Goal: Task Accomplishment & Management: Manage account settings

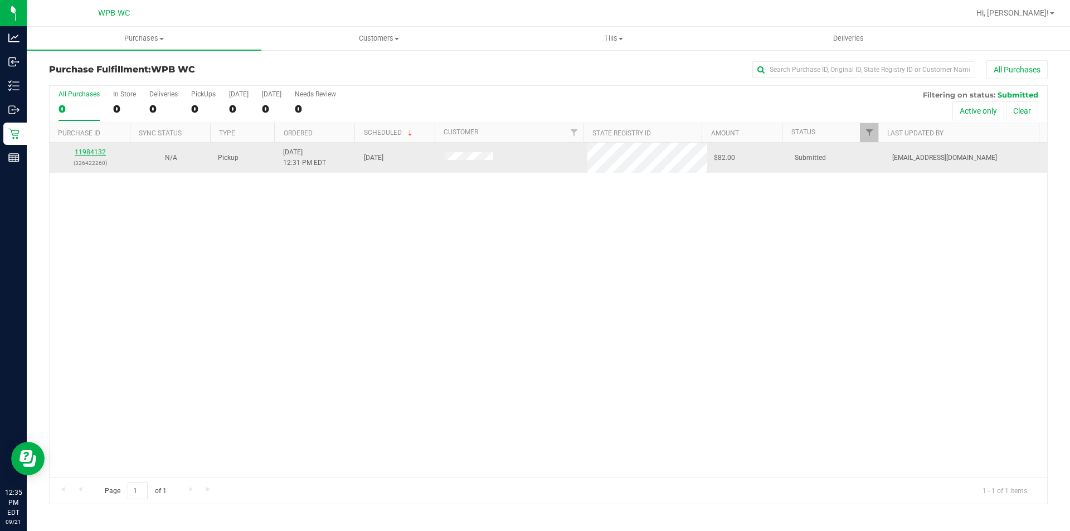
click at [91, 152] on link "11984132" at bounding box center [90, 152] width 31 height 8
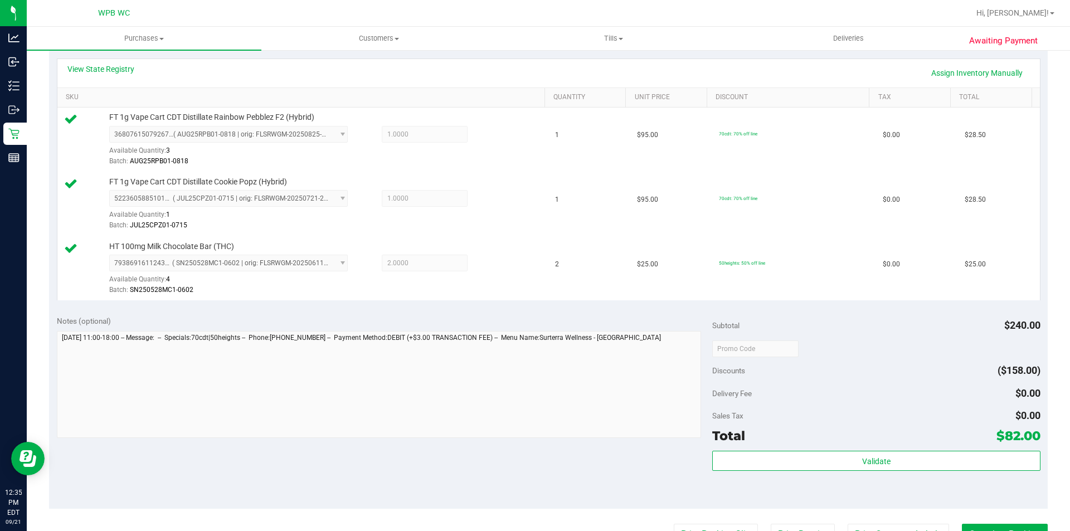
scroll to position [446, 0]
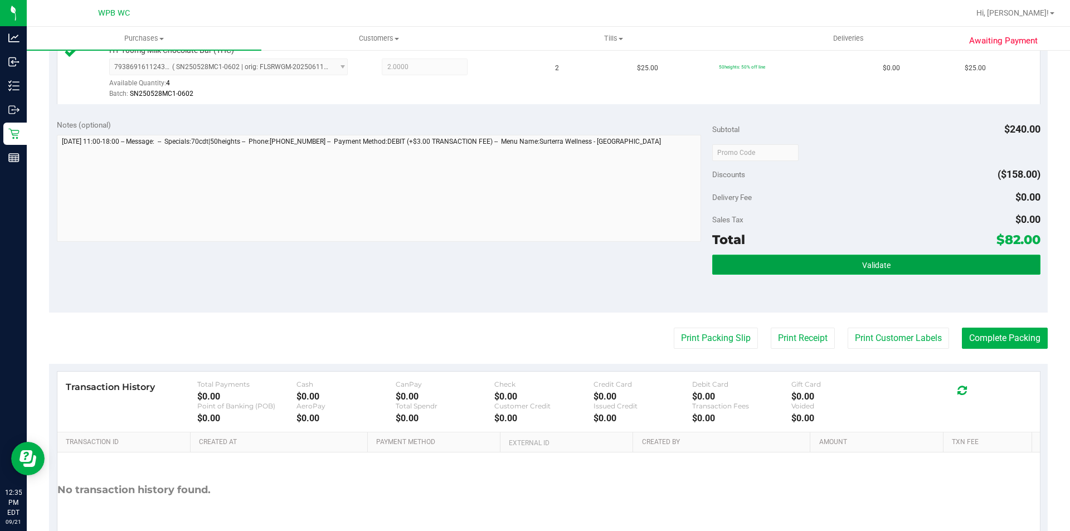
click at [814, 265] on button "Validate" at bounding box center [876, 265] width 328 height 20
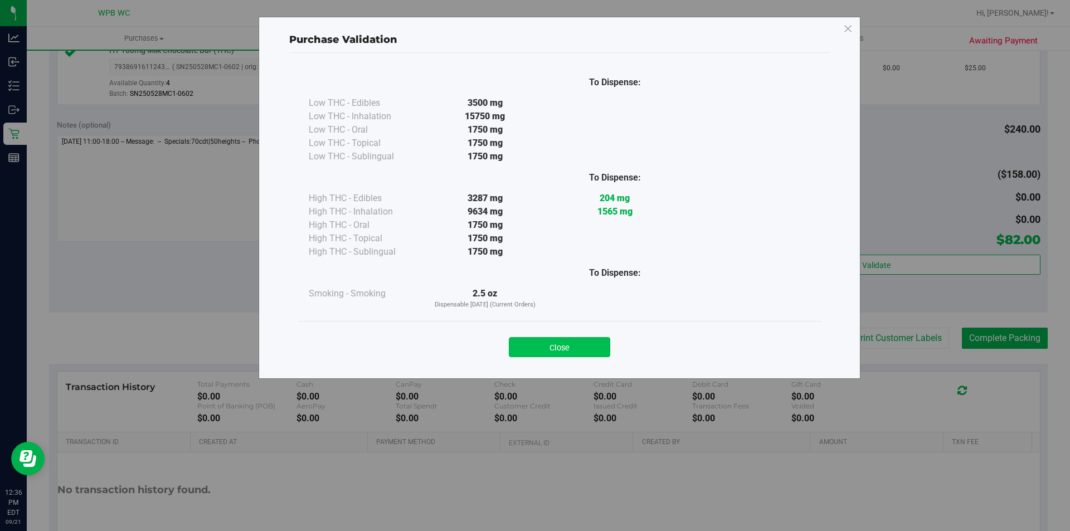
click at [584, 350] on button "Close" at bounding box center [559, 347] width 101 height 20
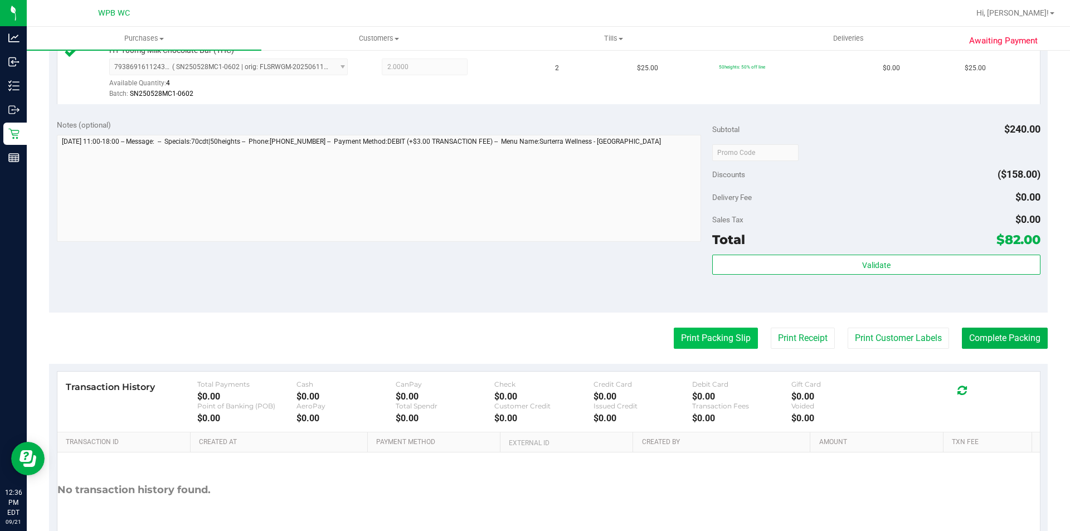
click at [704, 334] on button "Print Packing Slip" at bounding box center [715, 338] width 84 height 21
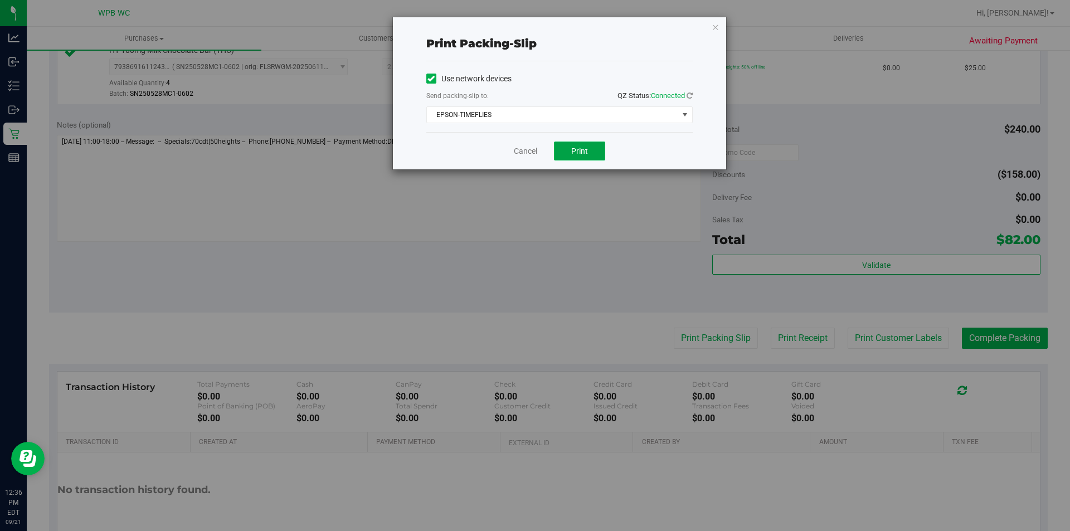
click at [596, 150] on button "Print" at bounding box center [579, 150] width 51 height 19
click at [526, 150] on link "Cancel" at bounding box center [525, 151] width 23 height 12
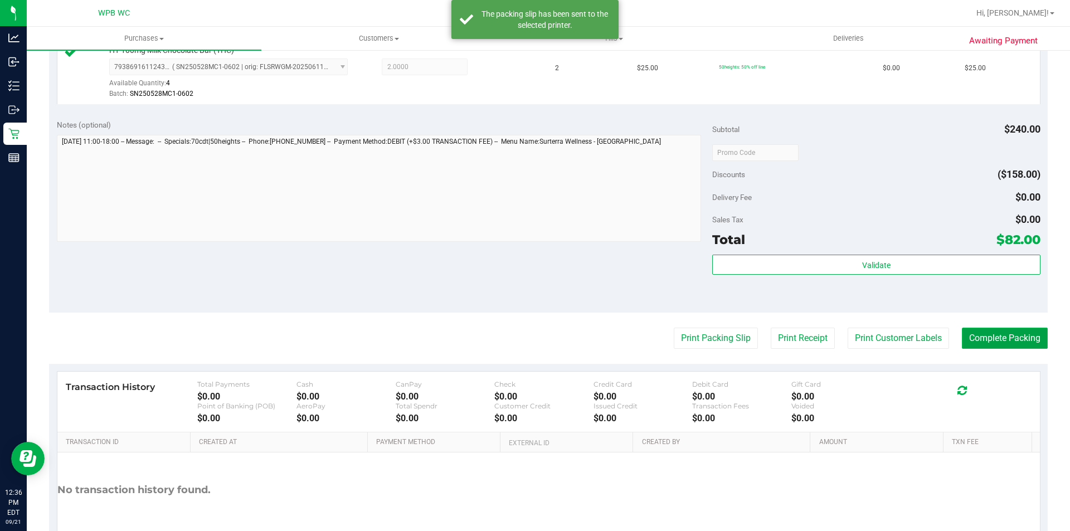
click at [984, 333] on button "Complete Packing" at bounding box center [1004, 338] width 86 height 21
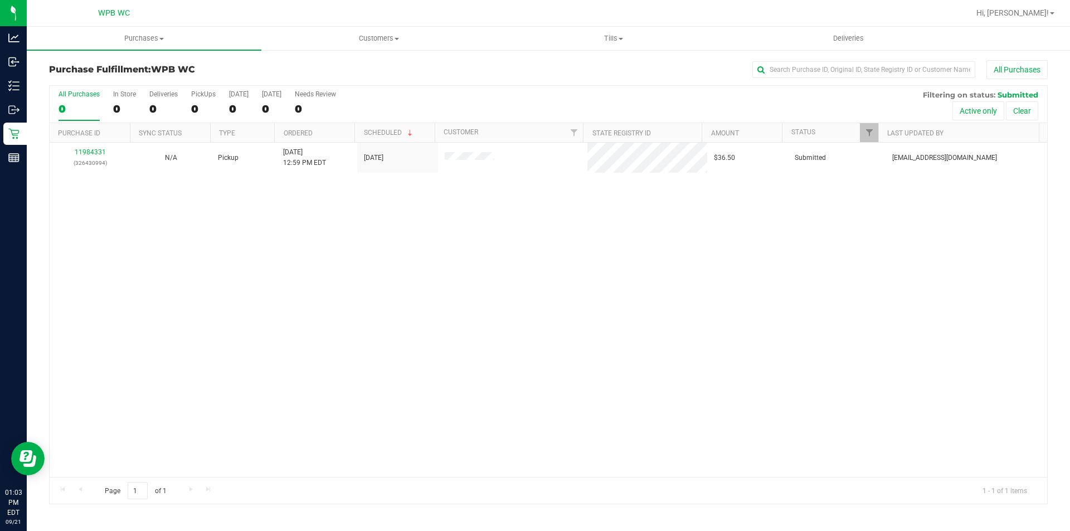
click at [721, 301] on div "11984331 (326430994) N/A Pickup [DATE] 12:59 PM EDT 9/21/2025 $36.50 Submitted …" at bounding box center [548, 310] width 997 height 334
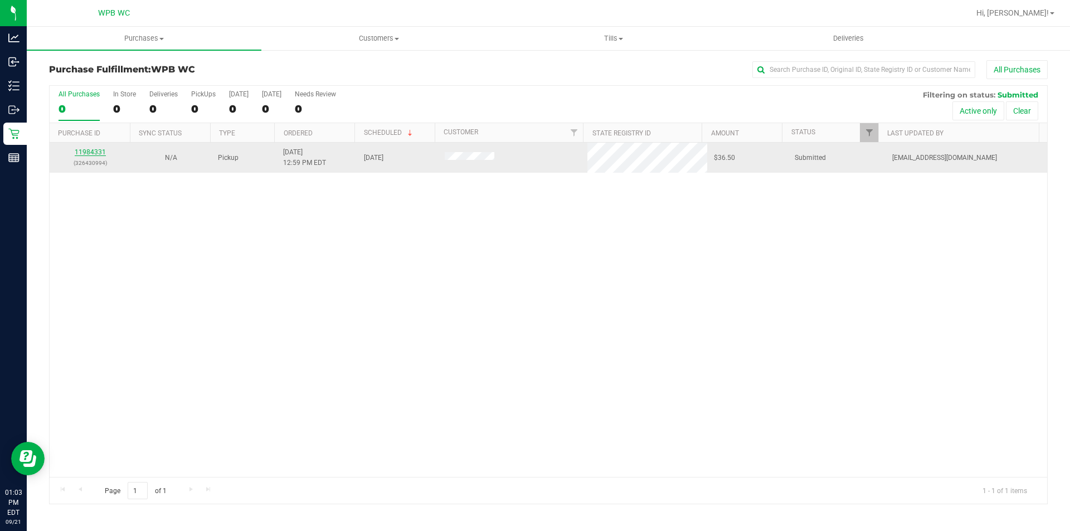
click at [90, 150] on link "11984331" at bounding box center [90, 152] width 31 height 8
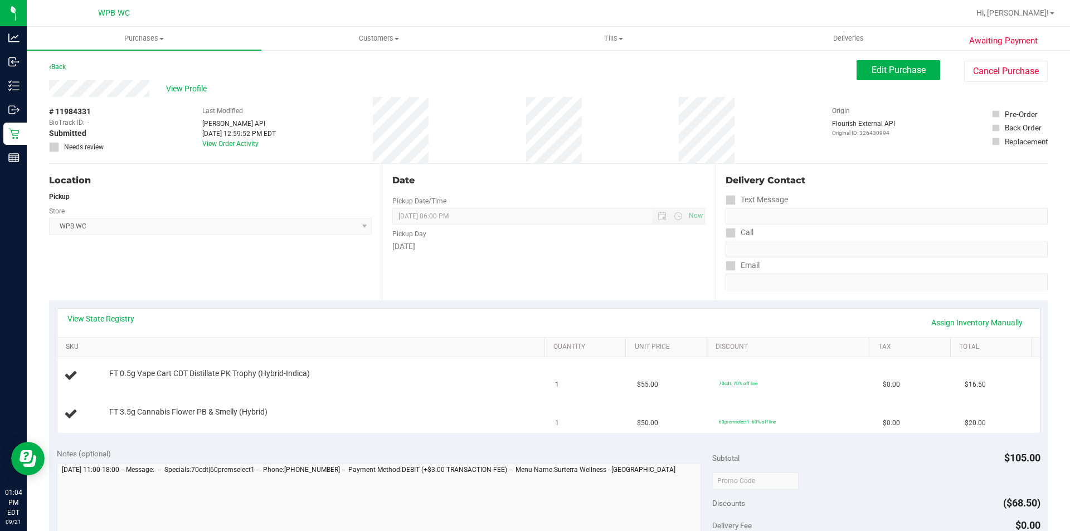
click at [360, 344] on link "SKU" at bounding box center [303, 347] width 474 height 9
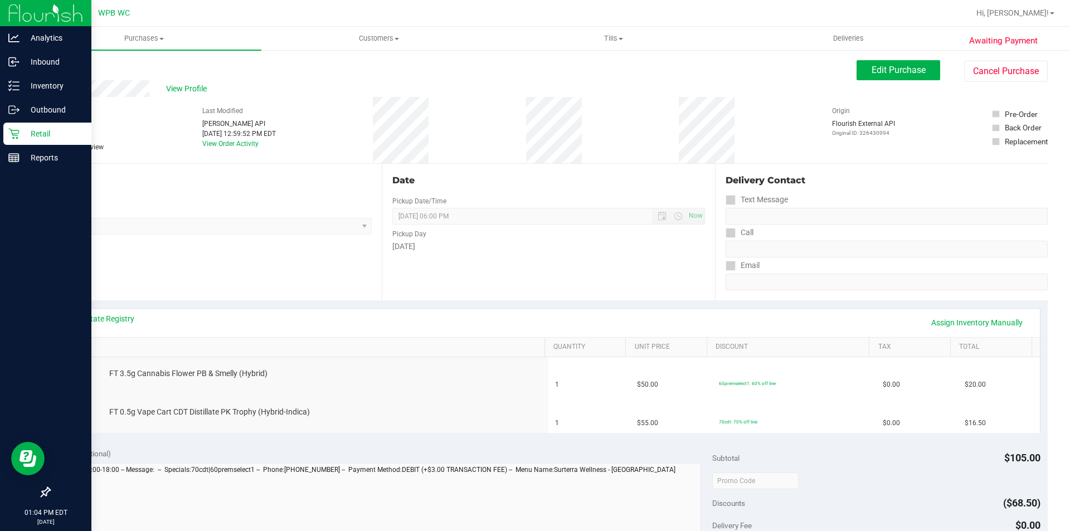
click at [12, 140] on div "Retail" at bounding box center [47, 134] width 88 height 22
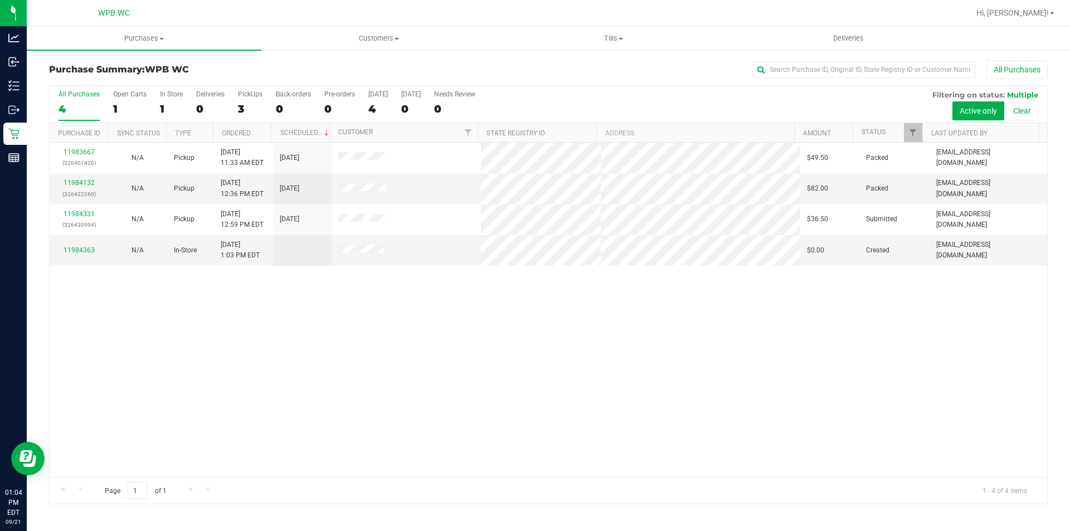
click at [778, 358] on div "11983667 (326401426) N/A Pickup [DATE] 11:33 AM EDT 9/21/2025 $49.50 Packed [EM…" at bounding box center [548, 310] width 997 height 334
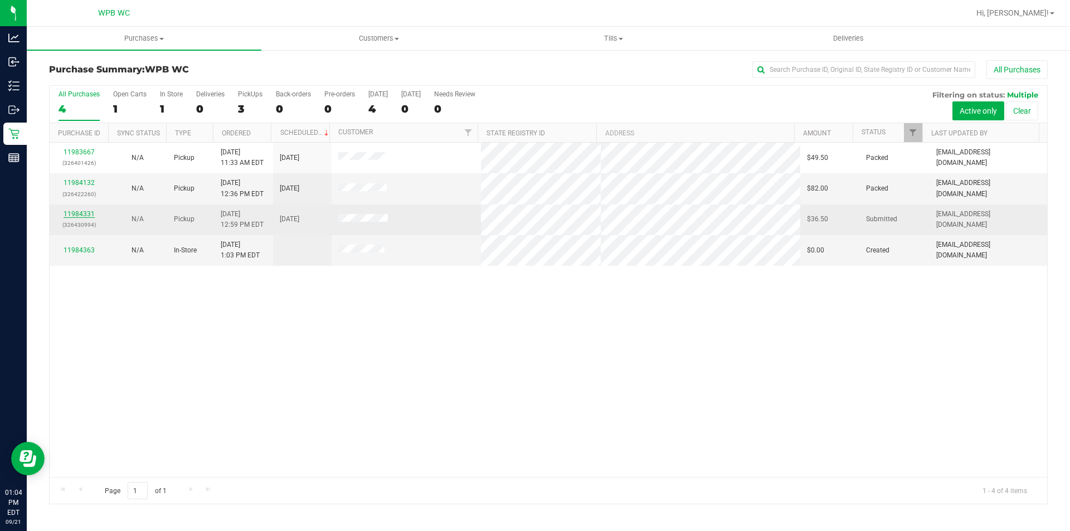
click at [84, 212] on link "11984331" at bounding box center [79, 214] width 31 height 8
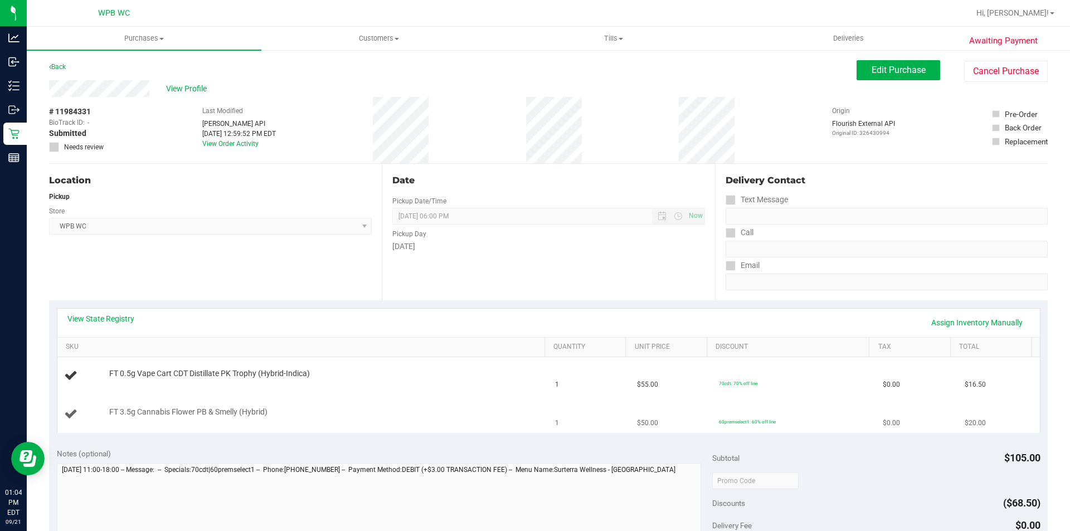
click at [712, 401] on td "60premselect1: 60% off line" at bounding box center [794, 413] width 164 height 37
click at [556, 383] on td "1" at bounding box center [589, 376] width 82 height 38
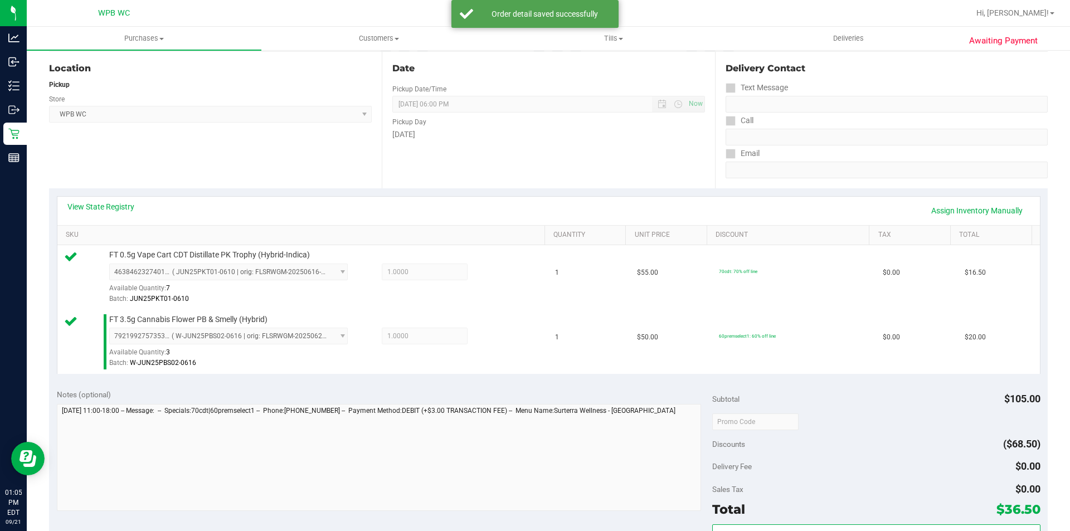
scroll to position [279, 0]
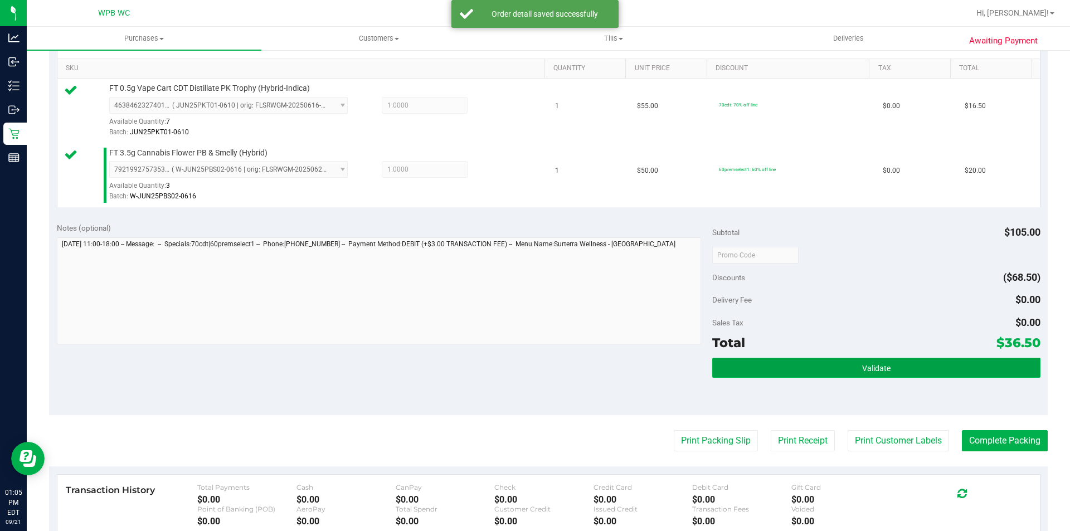
click at [838, 368] on button "Validate" at bounding box center [876, 368] width 328 height 20
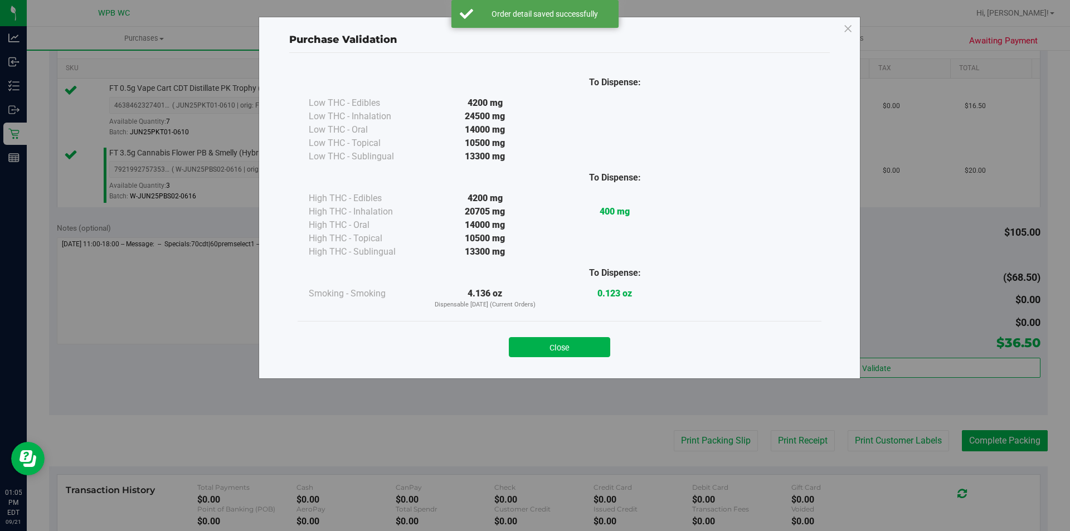
drag, startPoint x: 542, startPoint y: 345, endPoint x: 682, endPoint y: 406, distance: 152.9
click at [544, 345] on button "Close" at bounding box center [559, 347] width 101 height 20
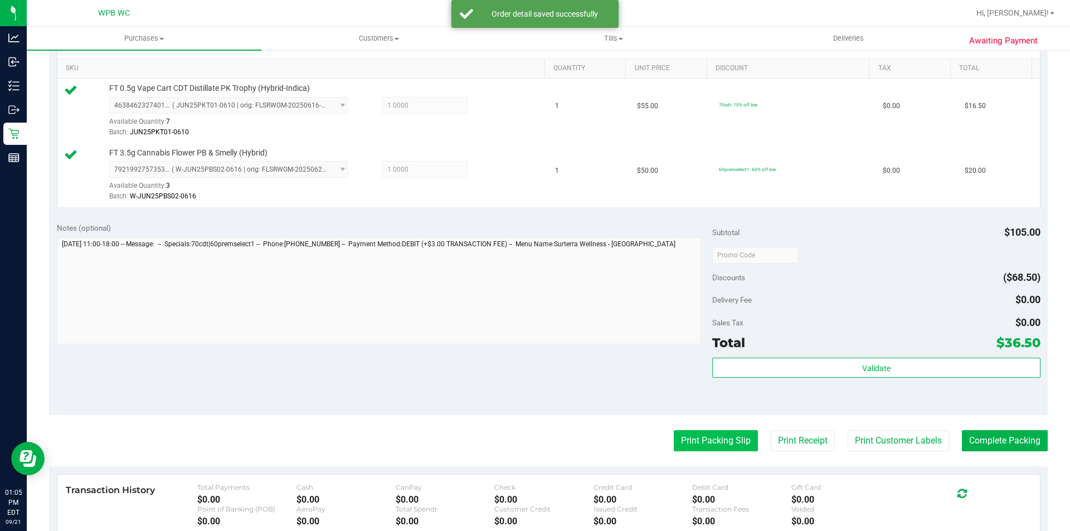
click at [700, 450] on button "Print Packing Slip" at bounding box center [715, 440] width 84 height 21
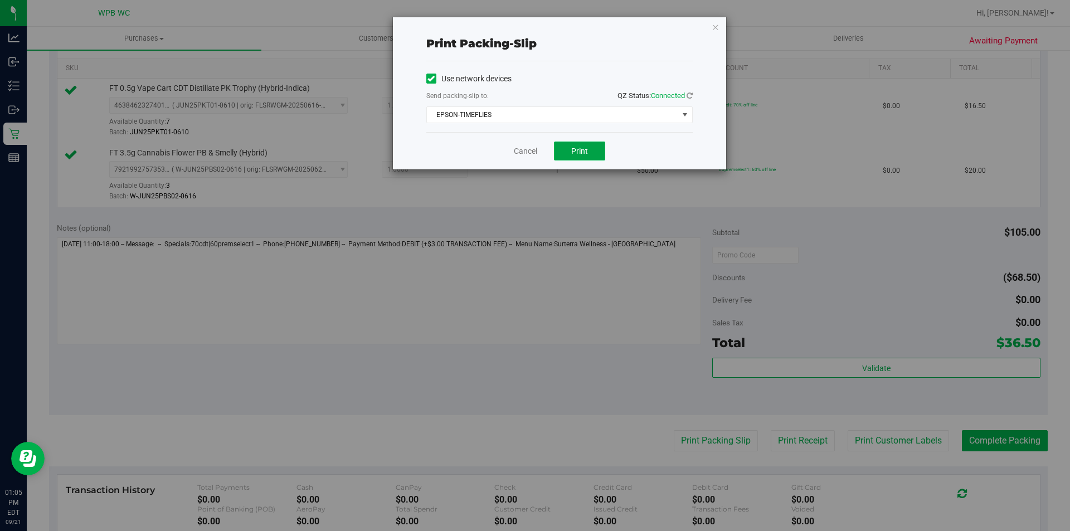
click at [577, 156] on button "Print" at bounding box center [579, 150] width 51 height 19
click at [526, 152] on link "Cancel" at bounding box center [525, 151] width 23 height 12
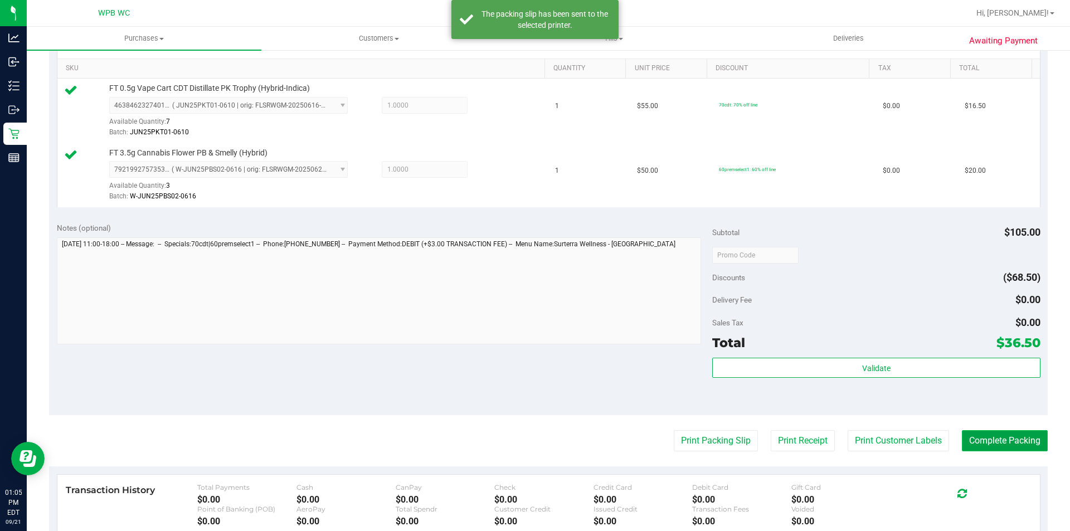
click at [990, 433] on button "Complete Packing" at bounding box center [1004, 440] width 86 height 21
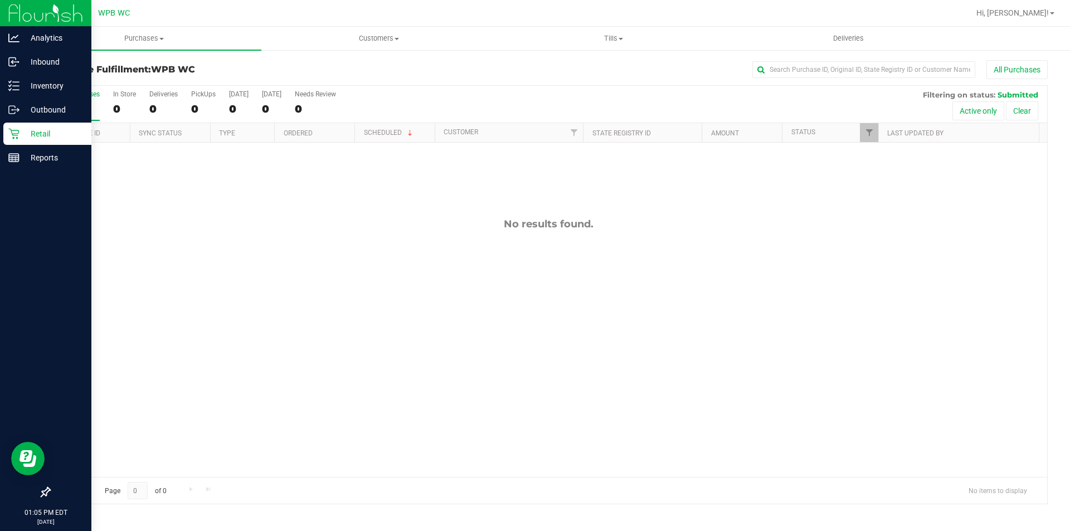
click at [46, 128] on p "Retail" at bounding box center [52, 133] width 67 height 13
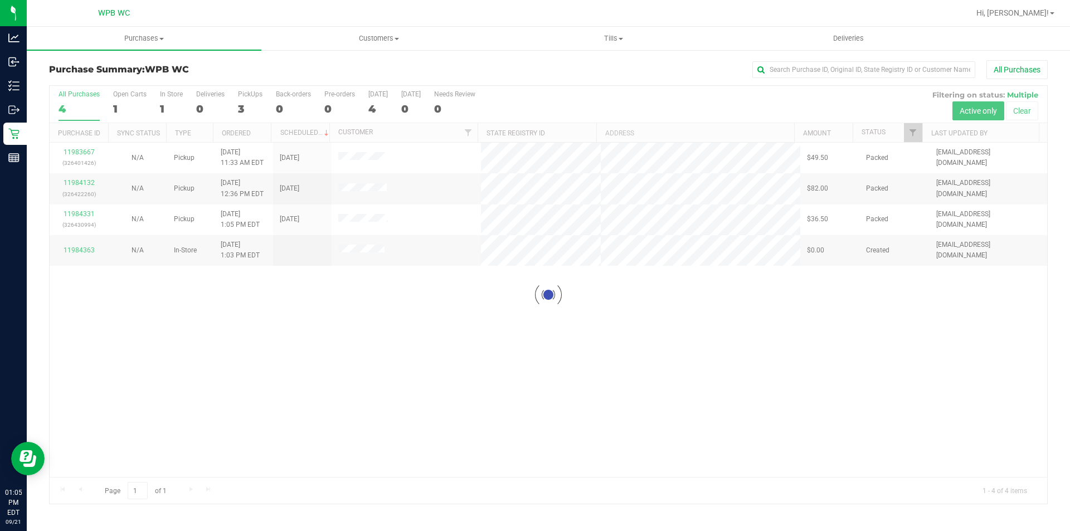
click at [554, 289] on div at bounding box center [548, 295] width 997 height 418
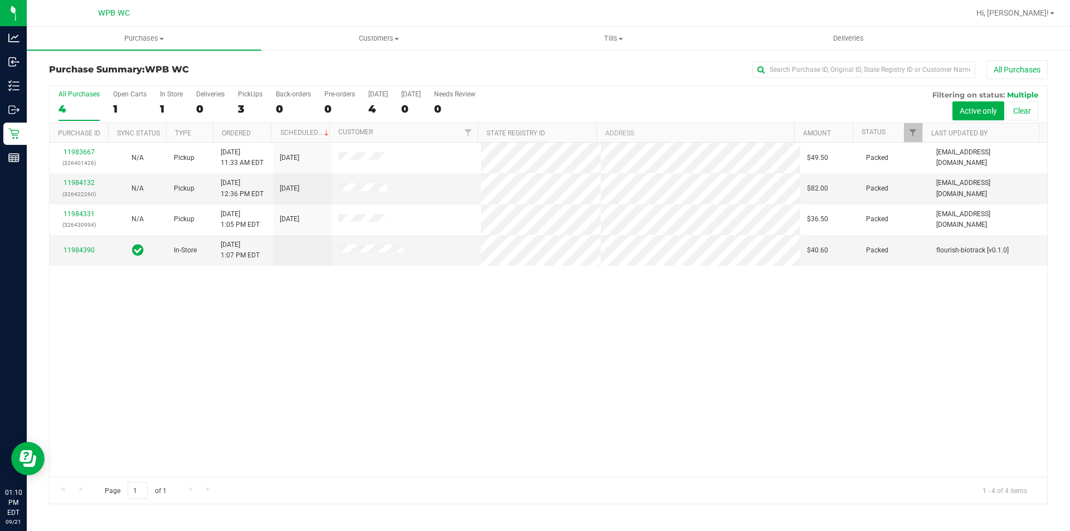
click at [579, 348] on div "11983667 (326401426) N/A Pickup [DATE] 11:33 AM EDT 9/21/2025 $49.50 Packed [EM…" at bounding box center [548, 310] width 997 height 334
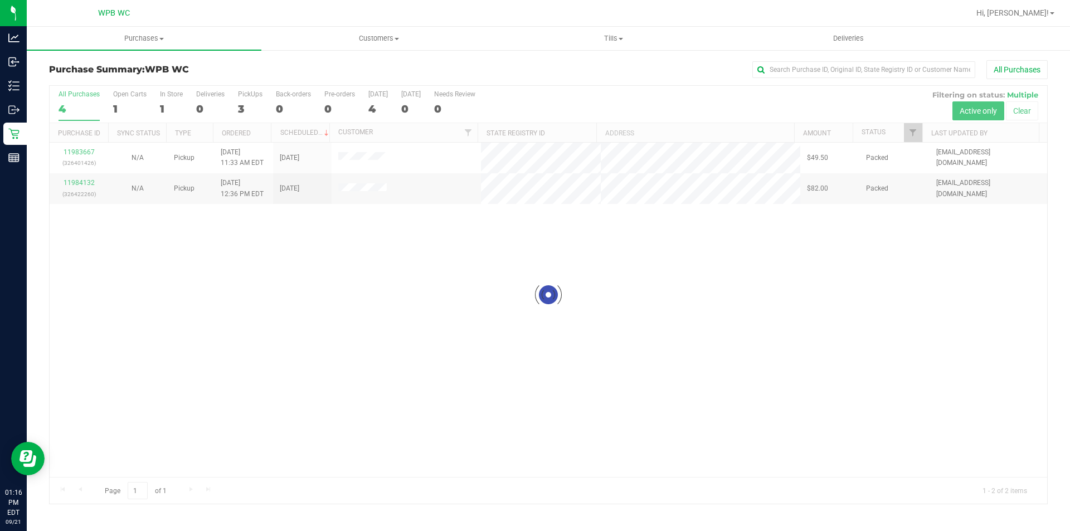
click at [339, 331] on div at bounding box center [548, 295] width 997 height 418
